Goal: Task Accomplishment & Management: Manage account settings

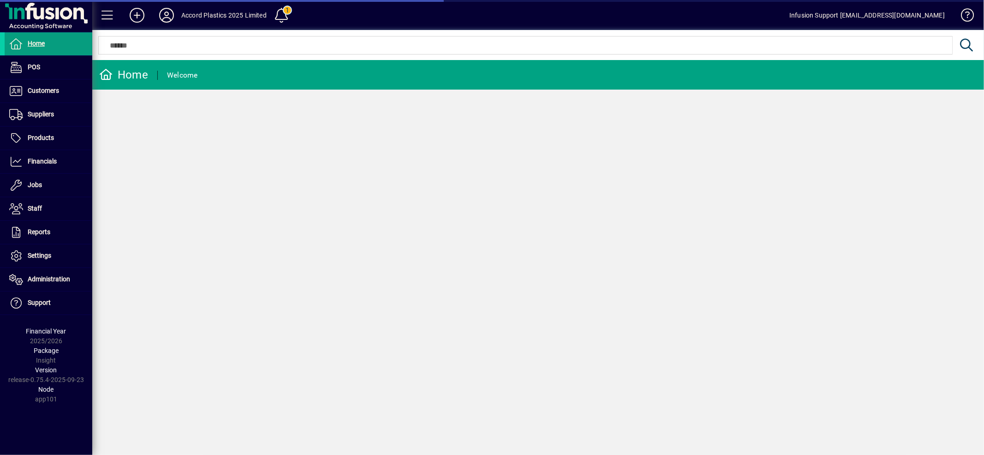
click at [51, 163] on span "Financials" at bounding box center [42, 160] width 29 height 7
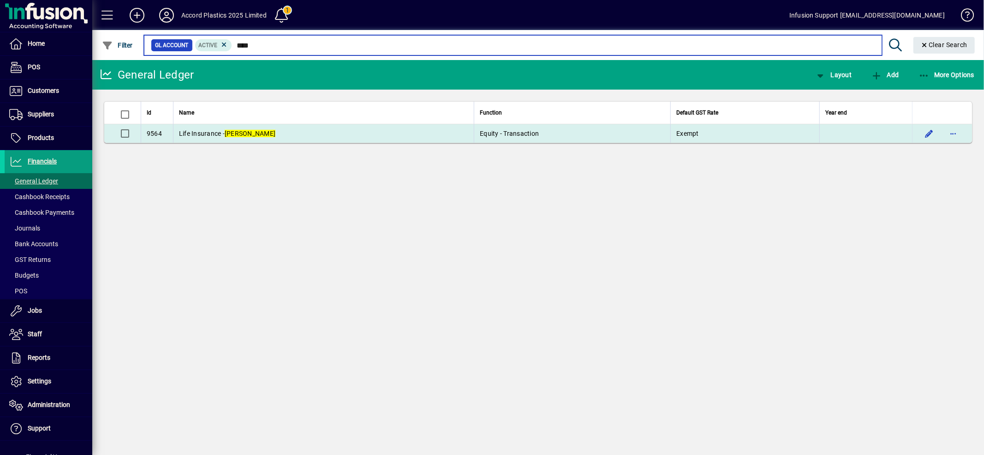
type input "****"
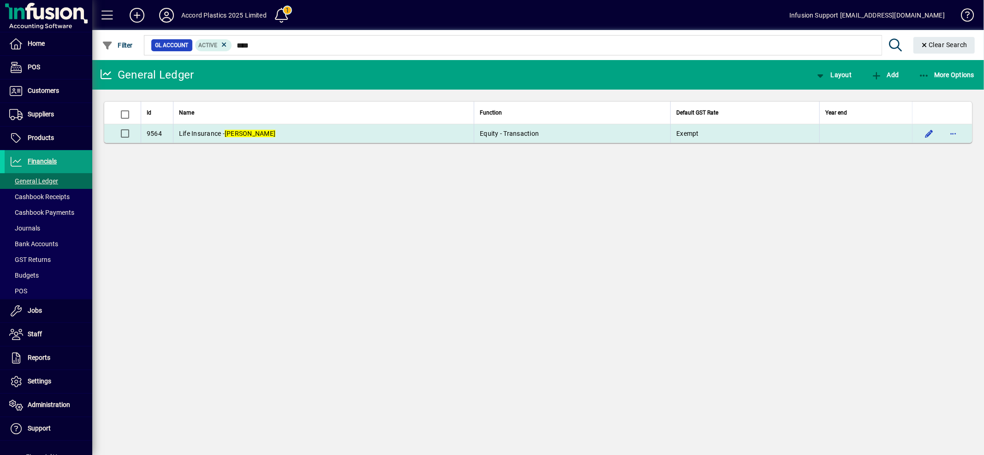
click at [301, 137] on td "Life Insurance - [PERSON_NAME]" at bounding box center [323, 133] width 301 height 18
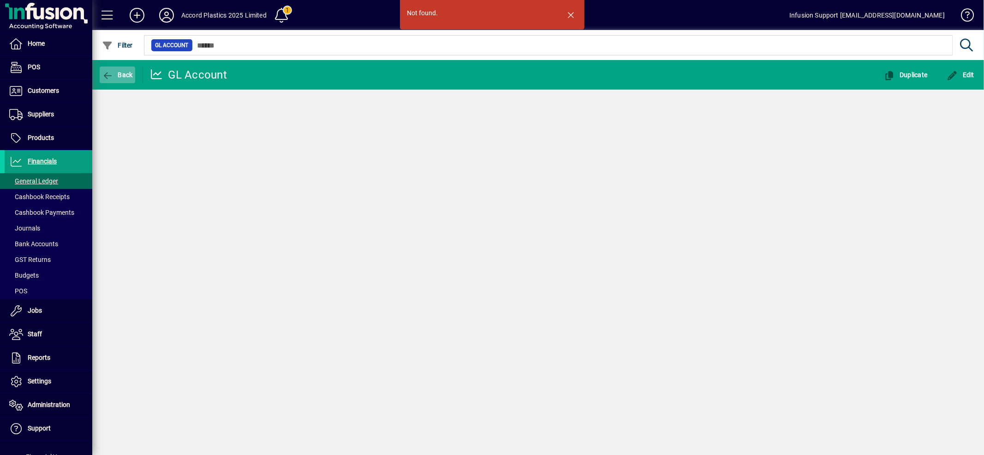
click at [125, 70] on span "button" at bounding box center [118, 75] width 36 height 22
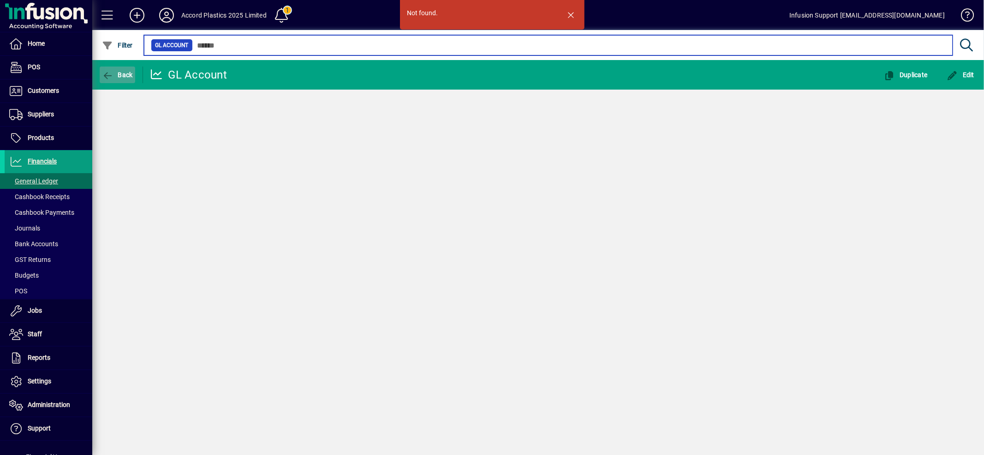
type input "****"
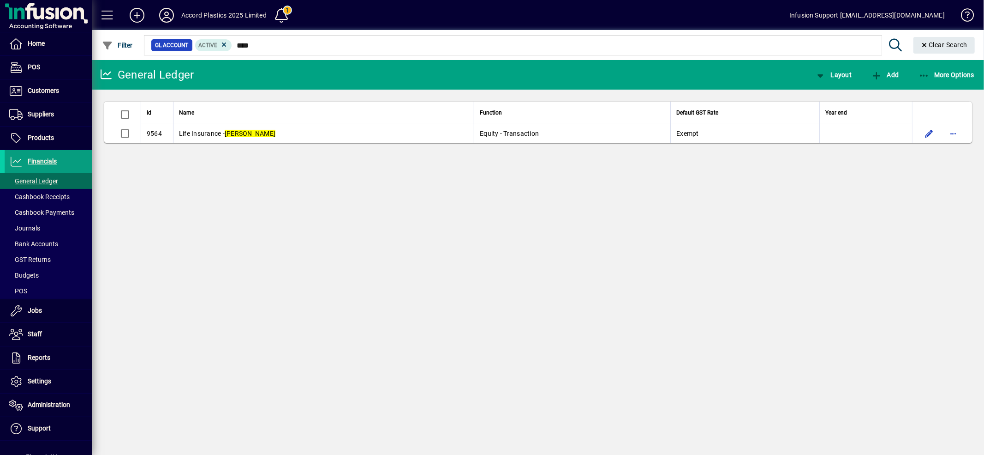
drag, startPoint x: 377, startPoint y: 219, endPoint x: 444, endPoint y: 100, distance: 137.0
click at [380, 219] on div "General Ledger Layout Add More Options Id Name Function Default GST Rate Year e…" at bounding box center [538, 257] width 892 height 395
click at [55, 396] on span at bounding box center [49, 405] width 88 height 22
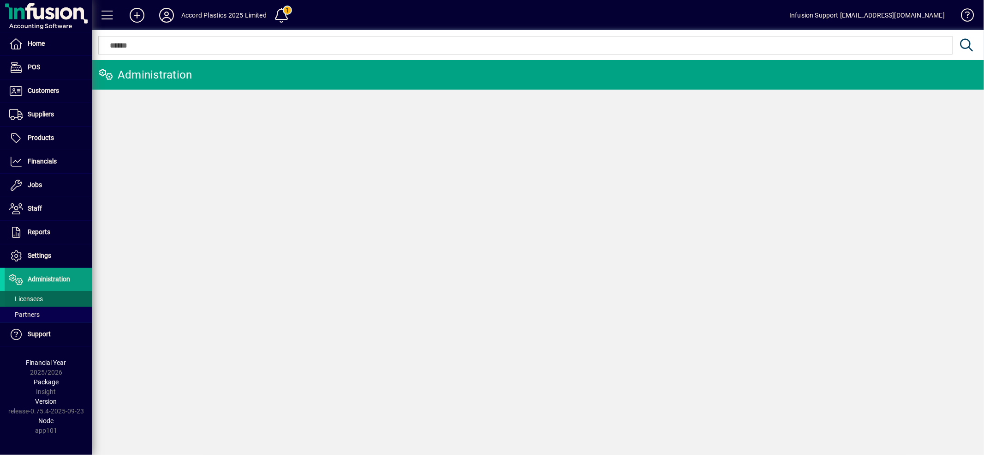
click at [40, 300] on span "Licensees" at bounding box center [26, 298] width 34 height 7
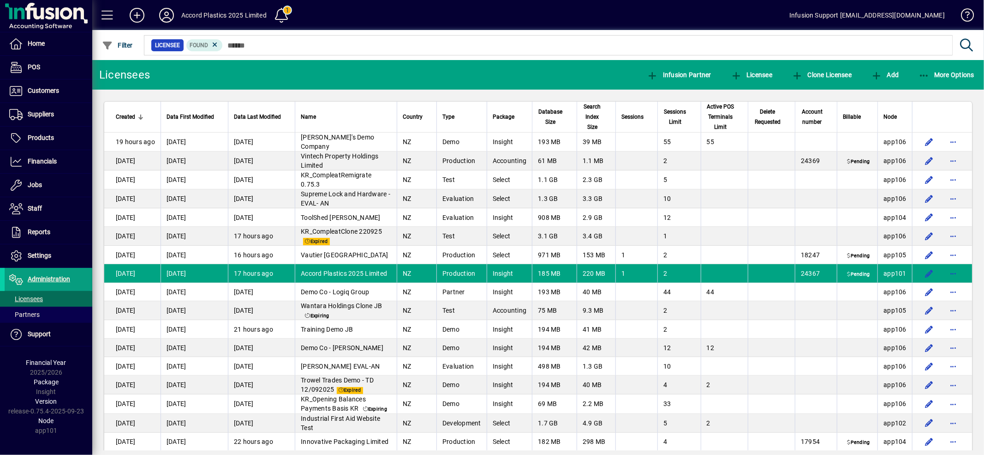
click at [310, 277] on span "Accord Plastics 2025 Limited" at bounding box center [344, 272] width 86 height 7
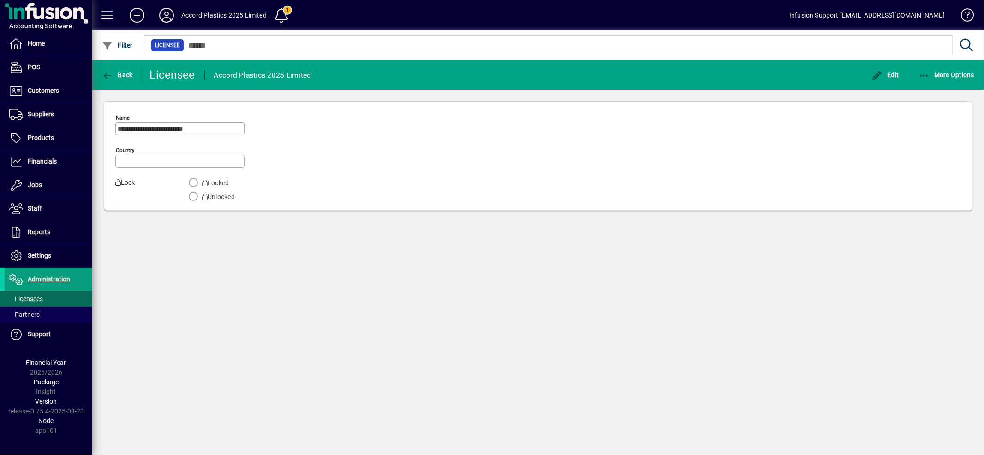
type input "**********"
click at [39, 159] on span "Financials" at bounding box center [42, 160] width 29 height 7
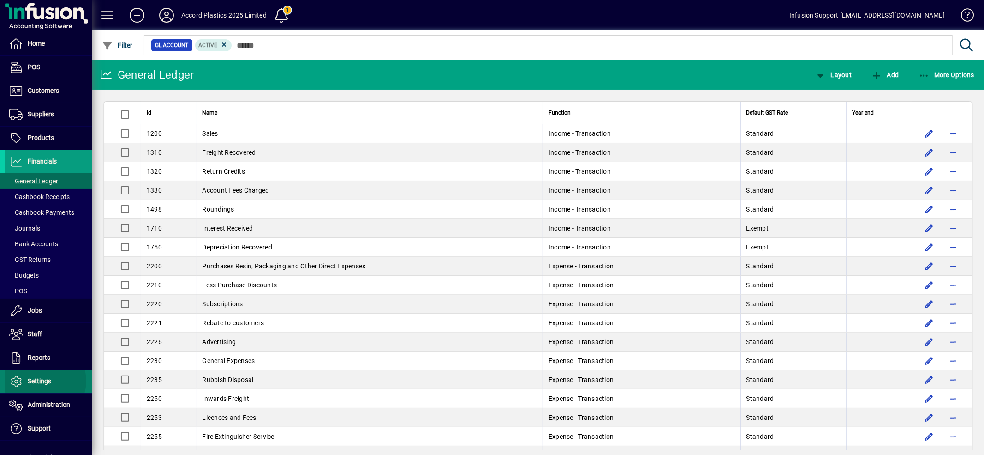
click at [44, 381] on span "Settings" at bounding box center [40, 380] width 24 height 7
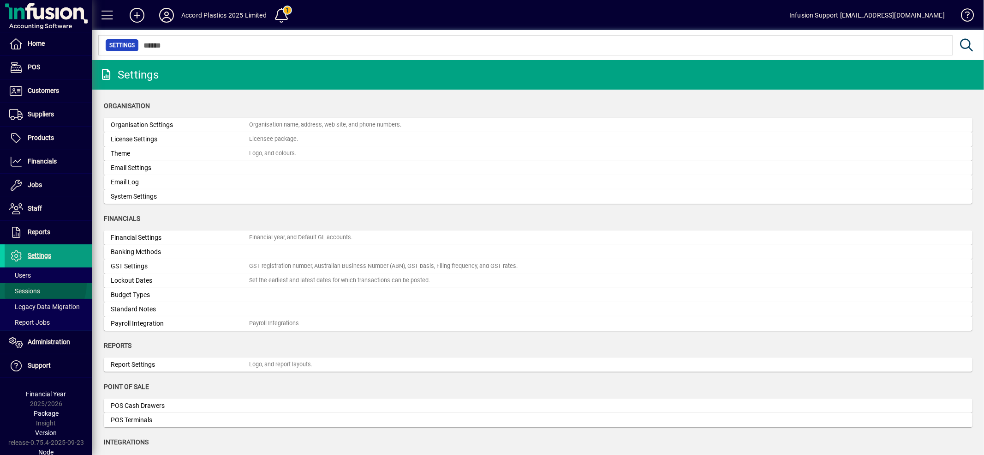
click at [35, 284] on span at bounding box center [49, 291] width 88 height 22
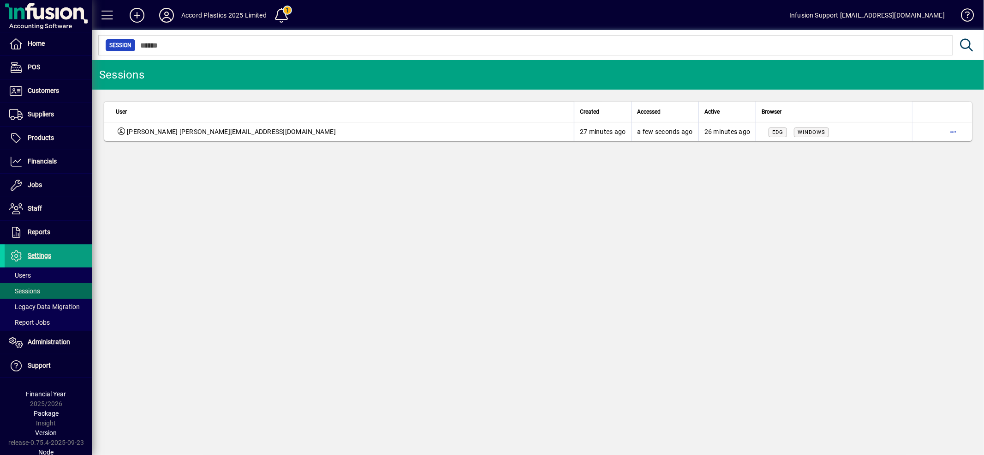
click at [303, 279] on div "Sessions User Created Accessed Active Browser [PERSON_NAME] [PERSON_NAME][EMAIL…" at bounding box center [538, 257] width 892 height 395
click at [197, 215] on div "Sessions User Created Accessed Active Browser [PERSON_NAME] [PERSON_NAME][EMAIL…" at bounding box center [538, 257] width 892 height 395
click at [160, 16] on icon at bounding box center [166, 15] width 18 height 15
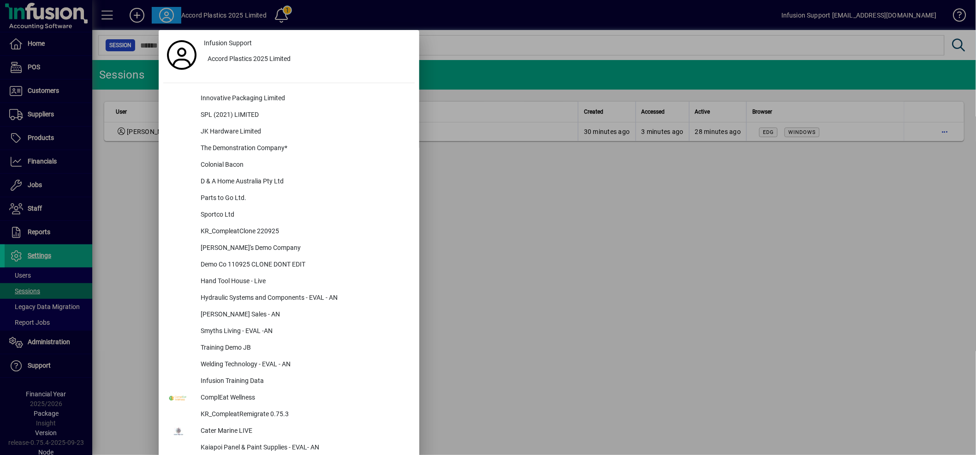
scroll to position [583, 0]
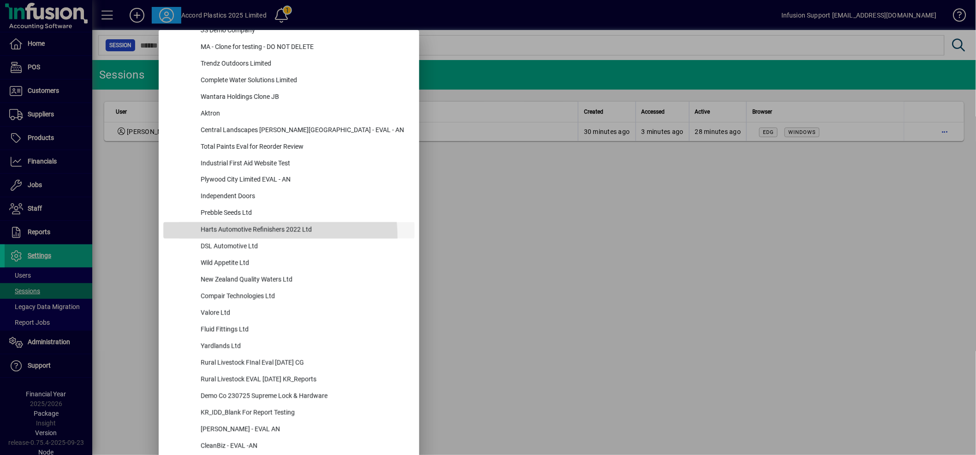
click at [230, 238] on div "Harts Automotive Refinishers 2022 Ltd" at bounding box center [303, 230] width 221 height 17
